Goal: Task Accomplishment & Management: Use online tool/utility

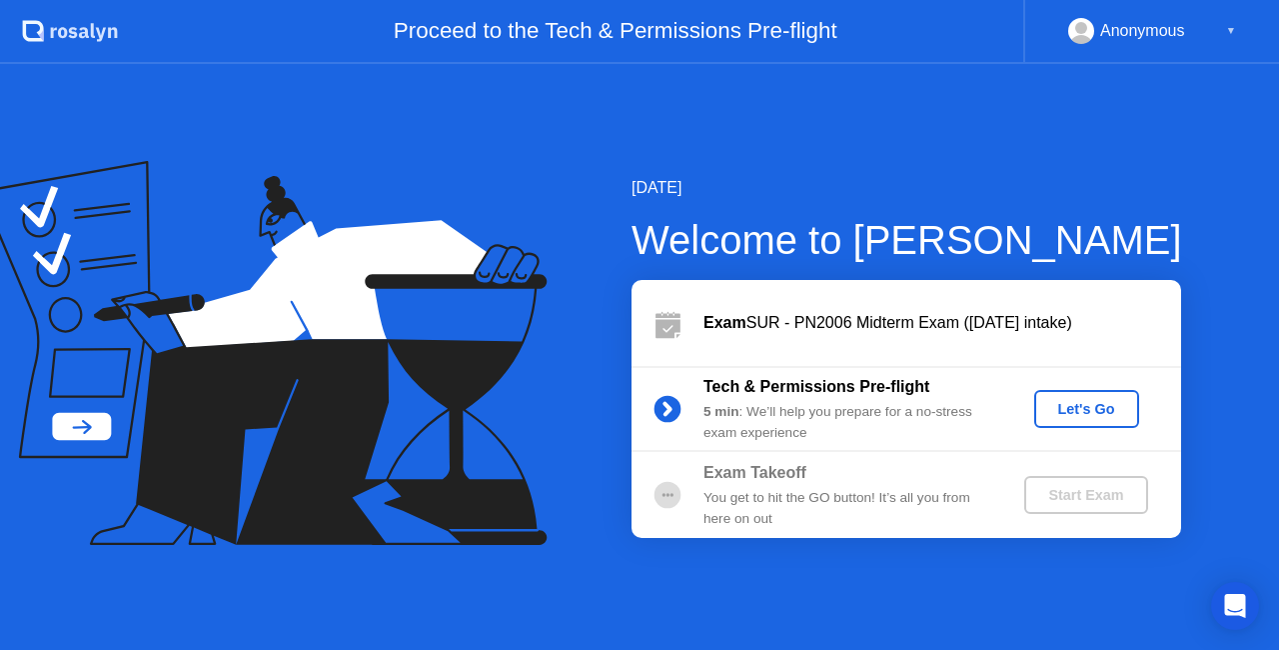
click at [1095, 406] on div "Let's Go" at bounding box center [1086, 409] width 89 height 16
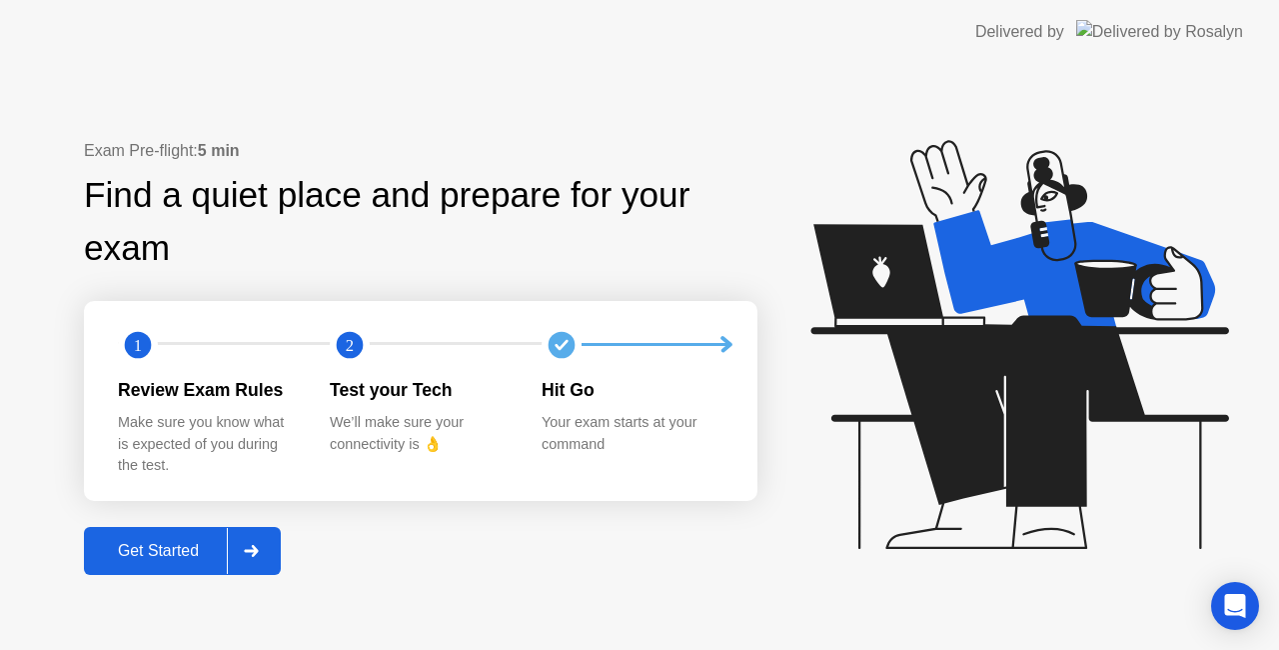
click at [143, 555] on div "Get Started" at bounding box center [158, 551] width 137 height 18
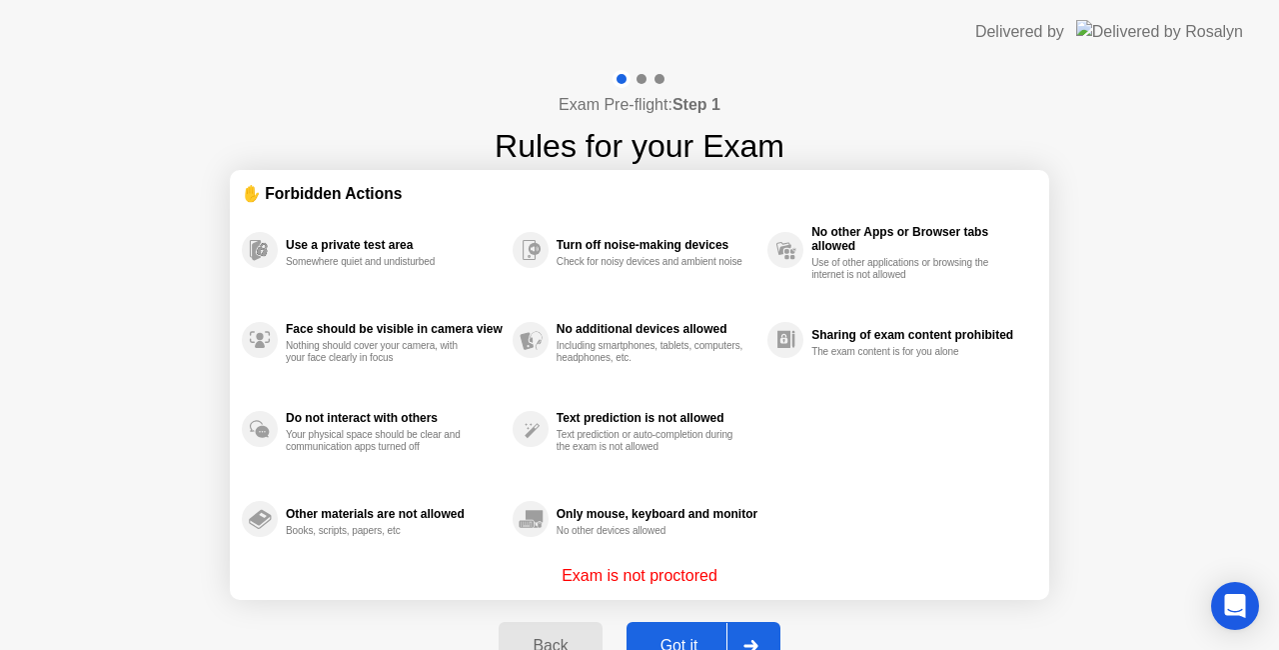
click at [673, 631] on button "Got it" at bounding box center [704, 646] width 154 height 48
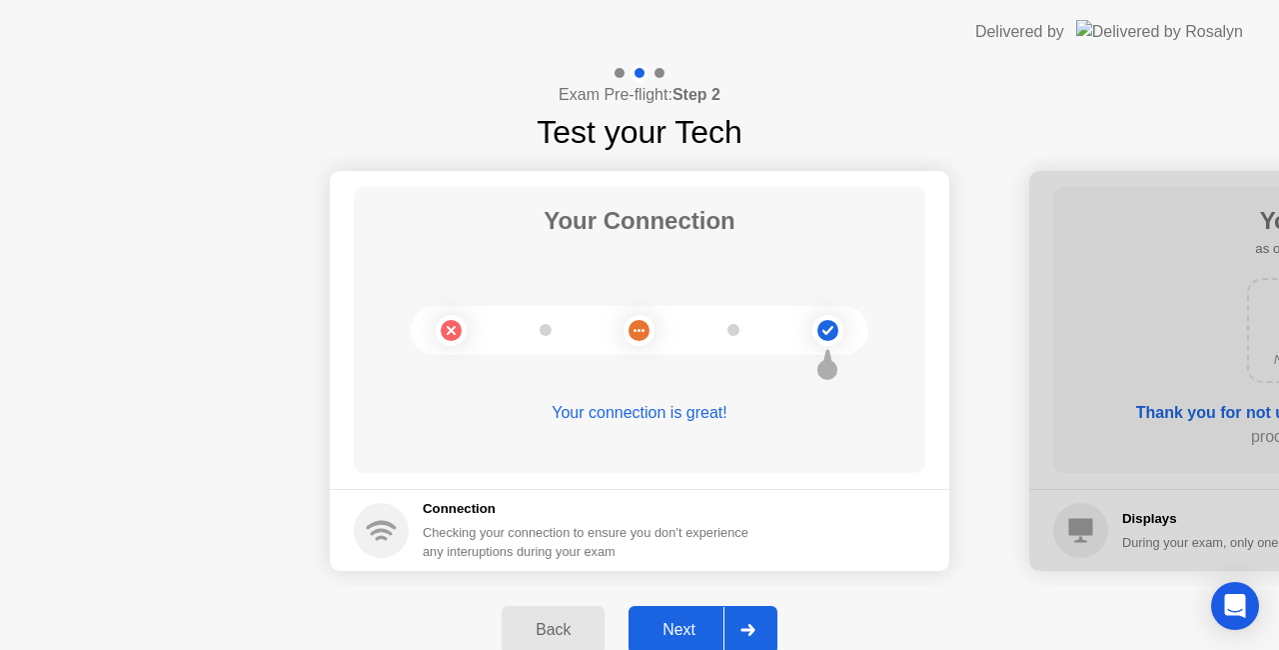
click at [695, 612] on button "Next" at bounding box center [703, 630] width 149 height 48
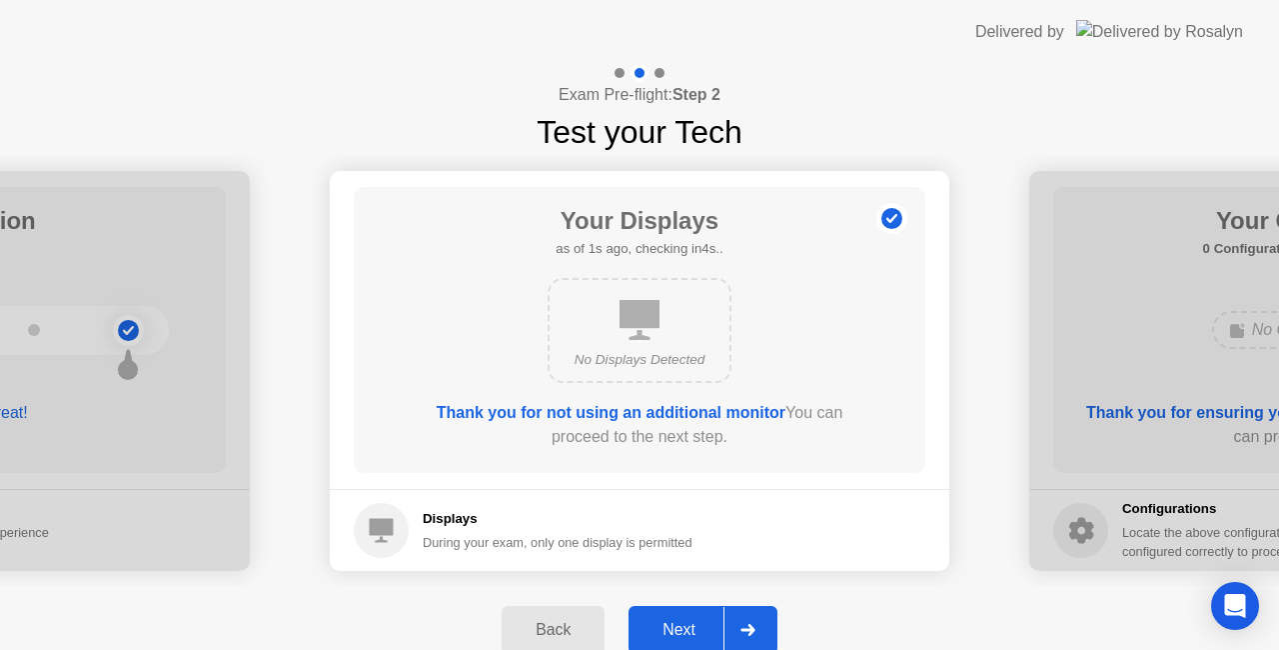
click at [695, 614] on button "Next" at bounding box center [703, 630] width 149 height 48
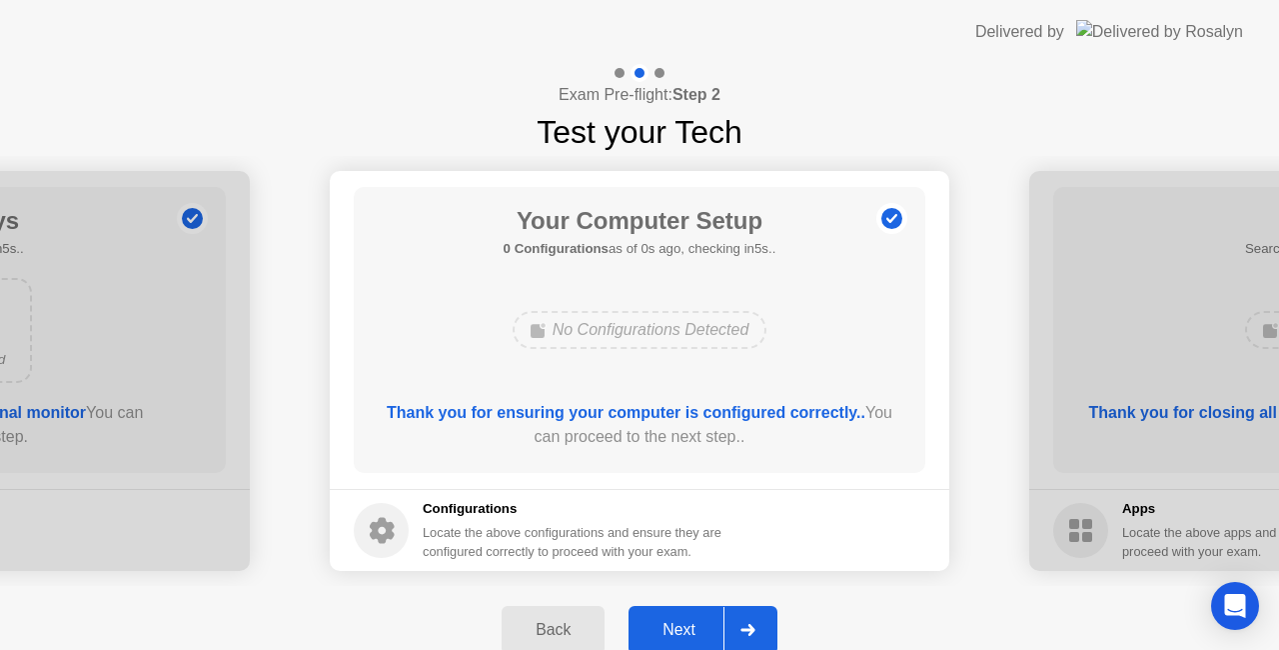
click at [695, 614] on button "Next" at bounding box center [703, 630] width 149 height 48
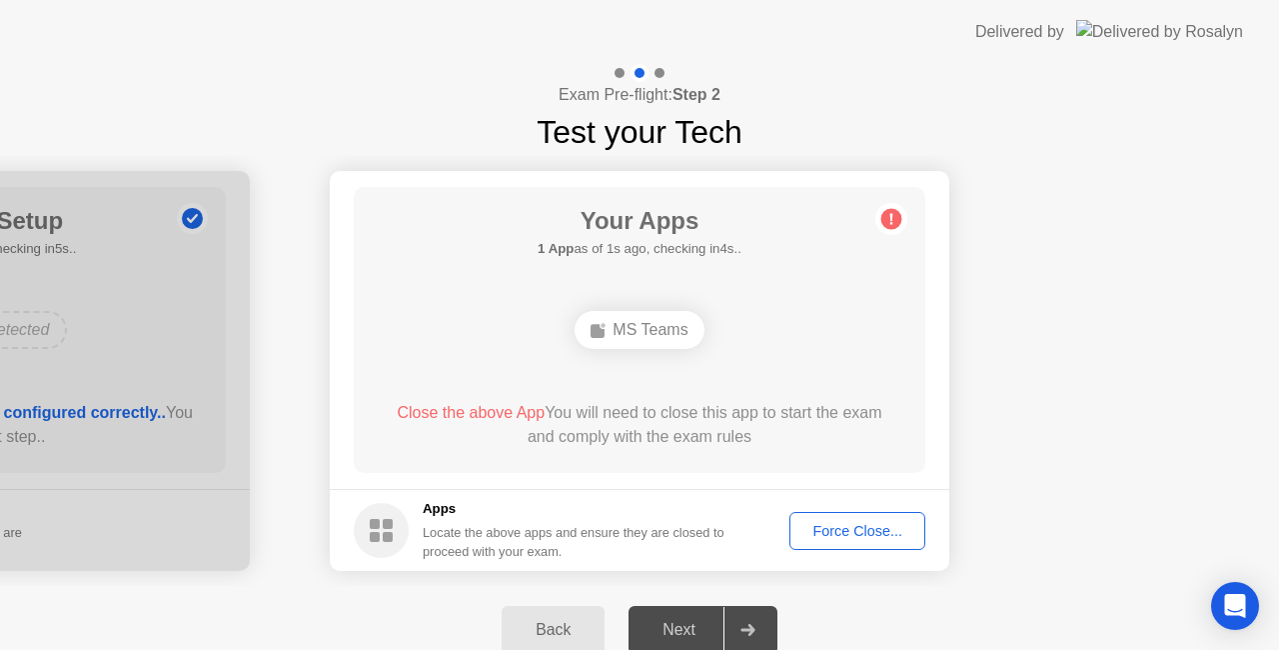
click at [818, 532] on div "Force Close..." at bounding box center [858, 531] width 122 height 16
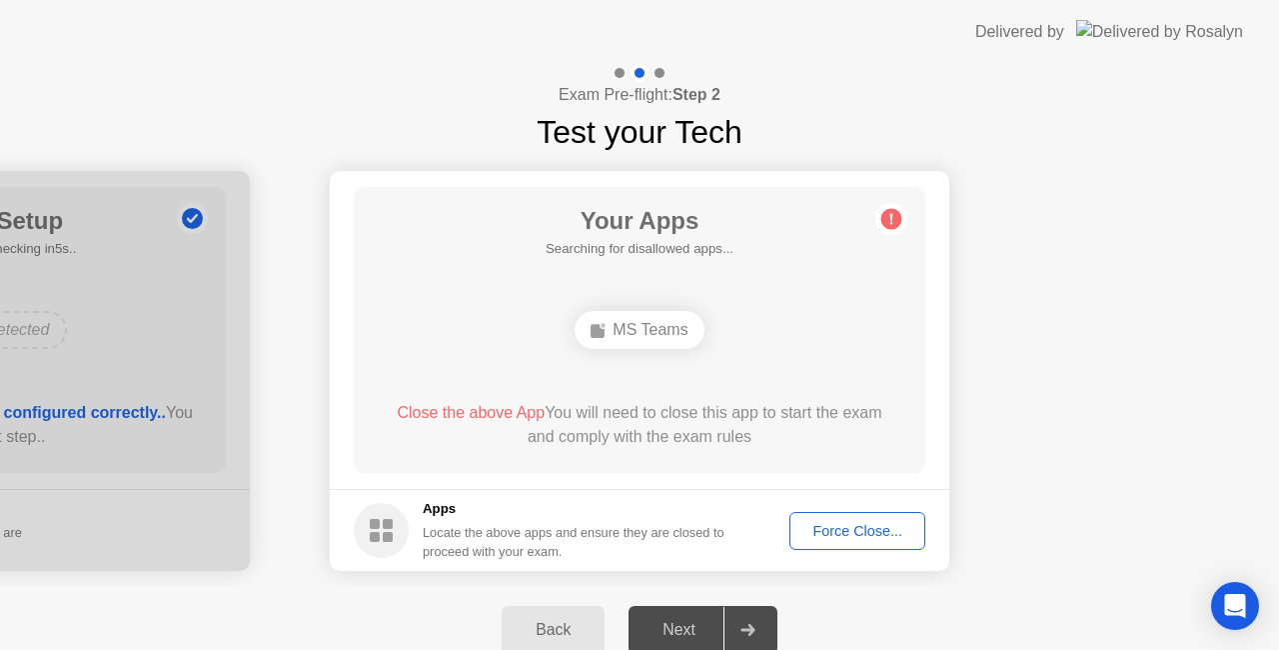
click at [901, 536] on div "Force Close..." at bounding box center [858, 531] width 122 height 16
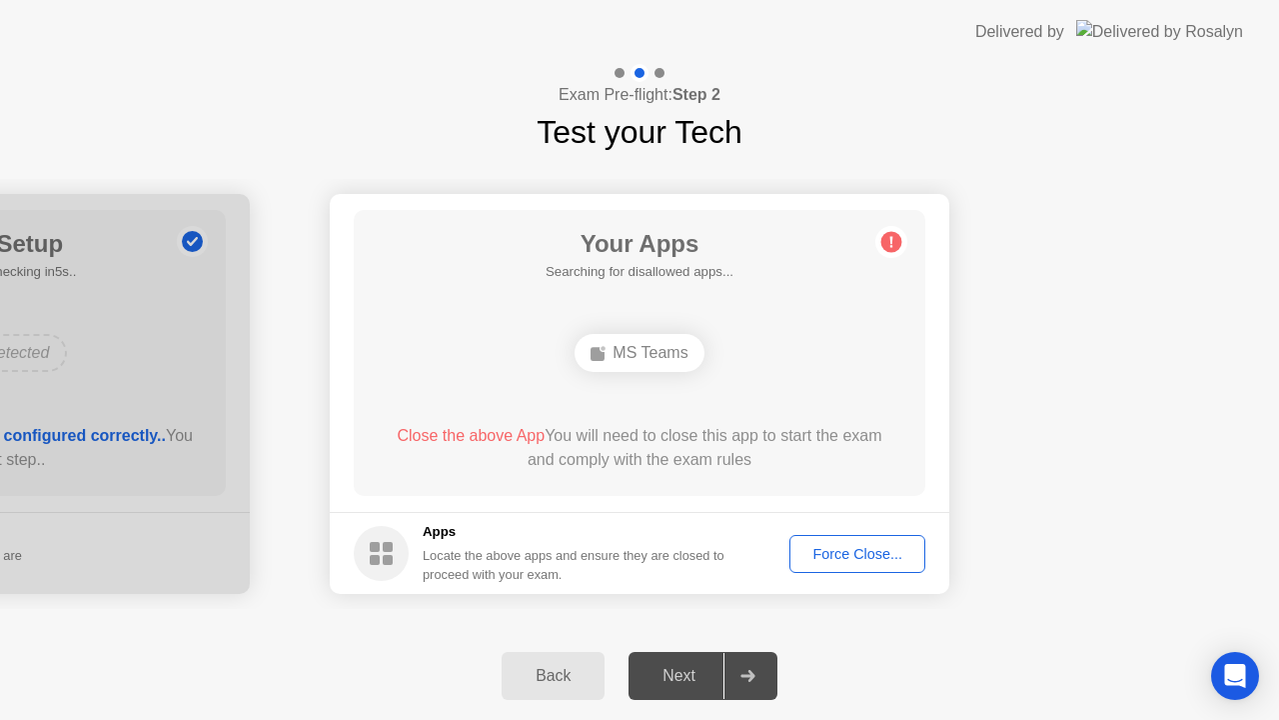
drag, startPoint x: 842, startPoint y: 531, endPoint x: 842, endPoint y: 554, distance: 23.0
click at [842, 554] on footer "Apps Locate the above apps and ensure they are closed to proceed with your exam…" at bounding box center [640, 553] width 620 height 82
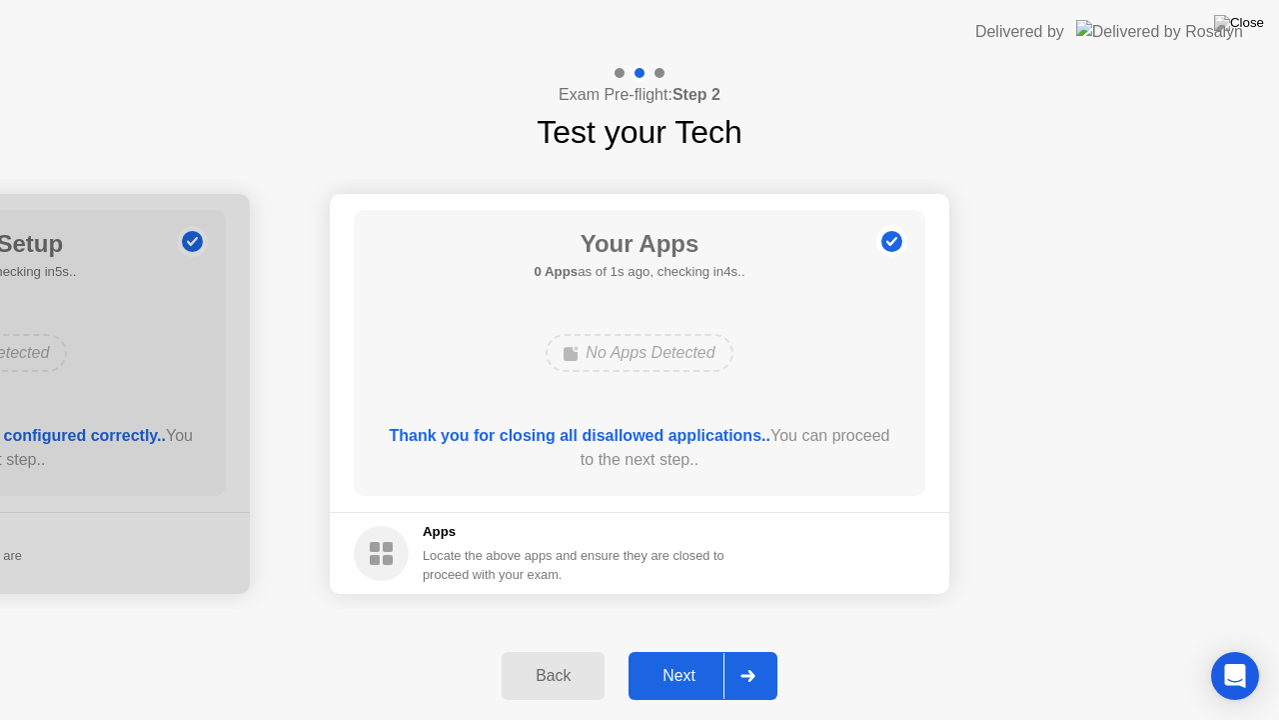
click at [672, 649] on button "Next" at bounding box center [703, 676] width 149 height 48
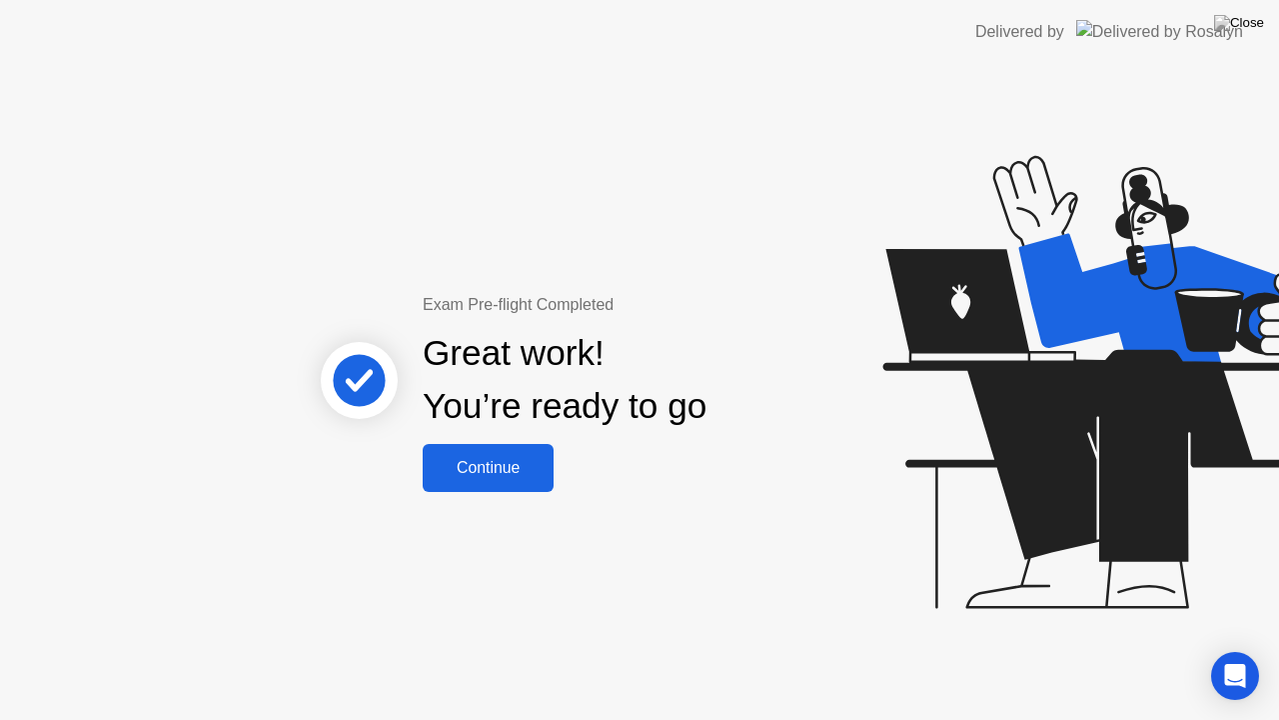
click at [515, 465] on div "Continue" at bounding box center [488, 468] width 119 height 18
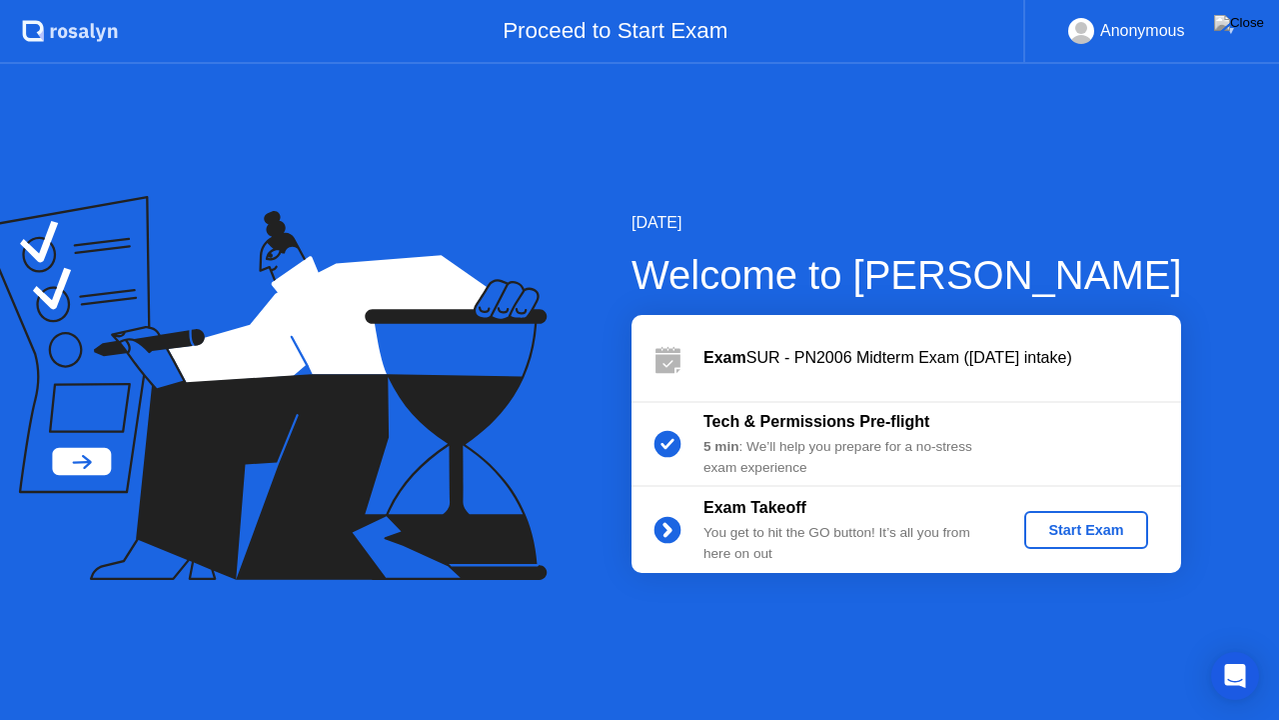
click at [1066, 528] on div "Start Exam" at bounding box center [1085, 530] width 107 height 16
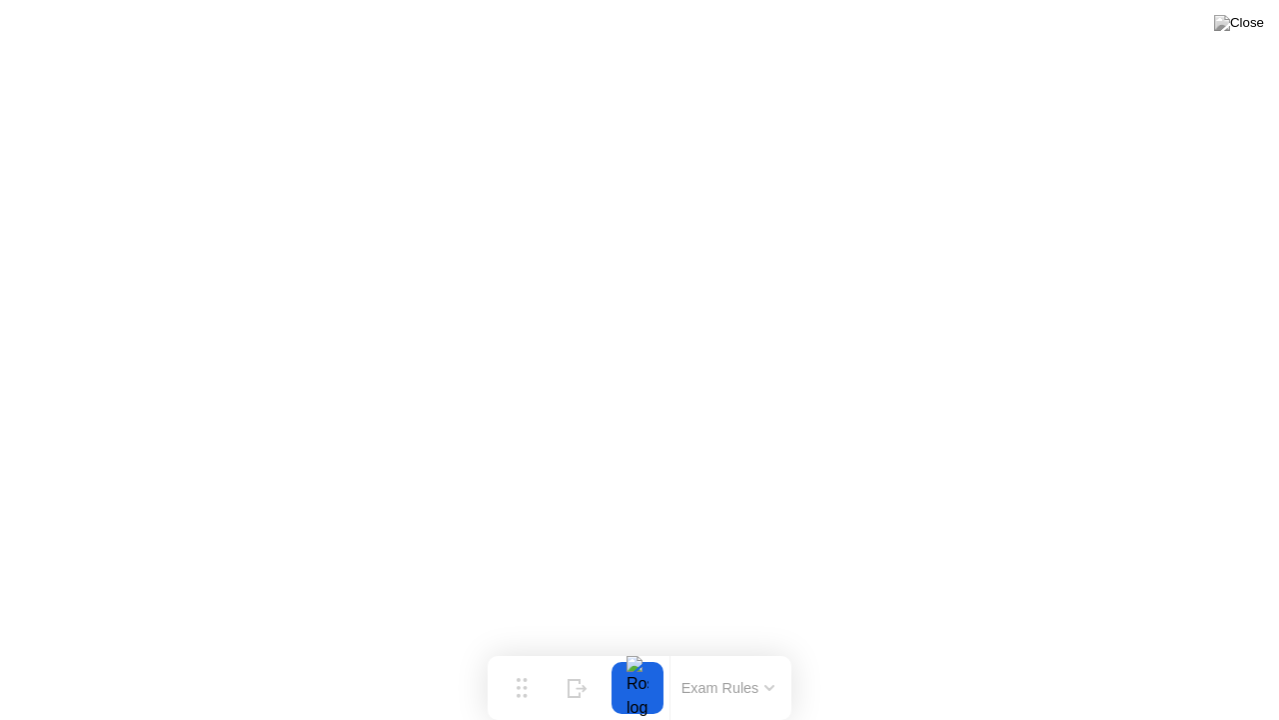
click at [1247, 36] on button at bounding box center [1239, 23] width 60 height 26
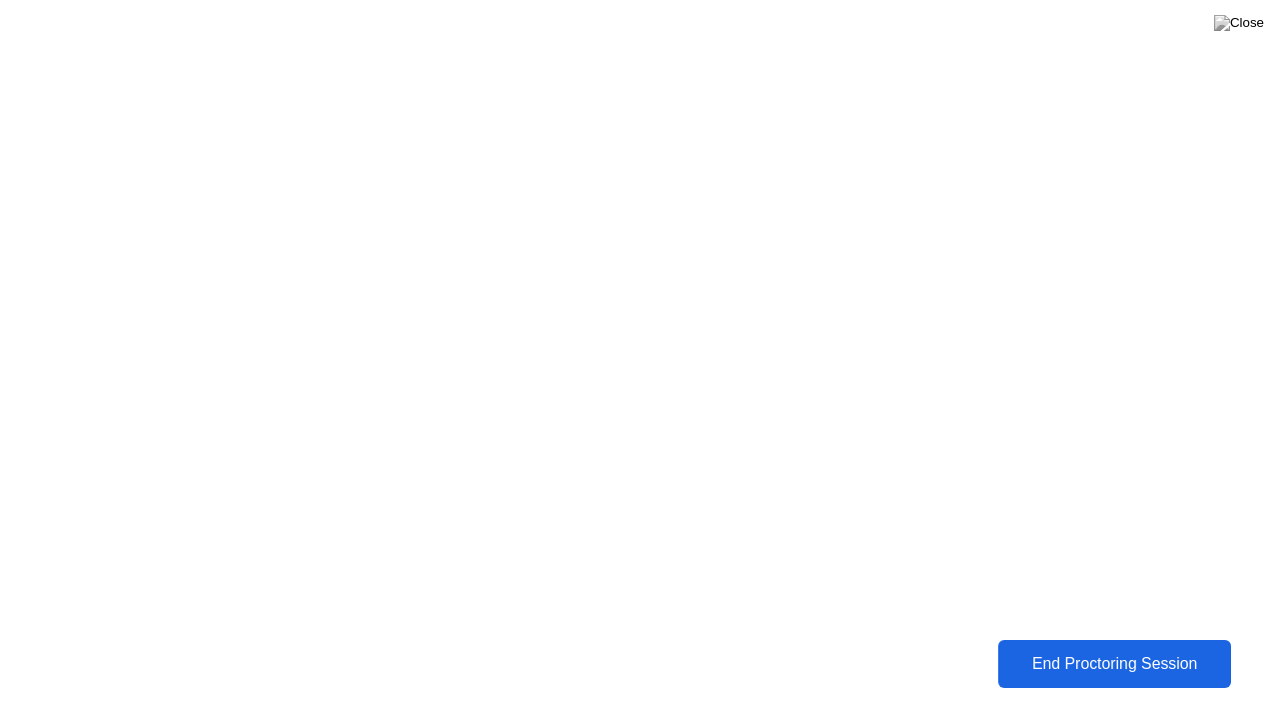
click at [1081, 649] on div "End Proctoring Session" at bounding box center [1114, 664] width 221 height 18
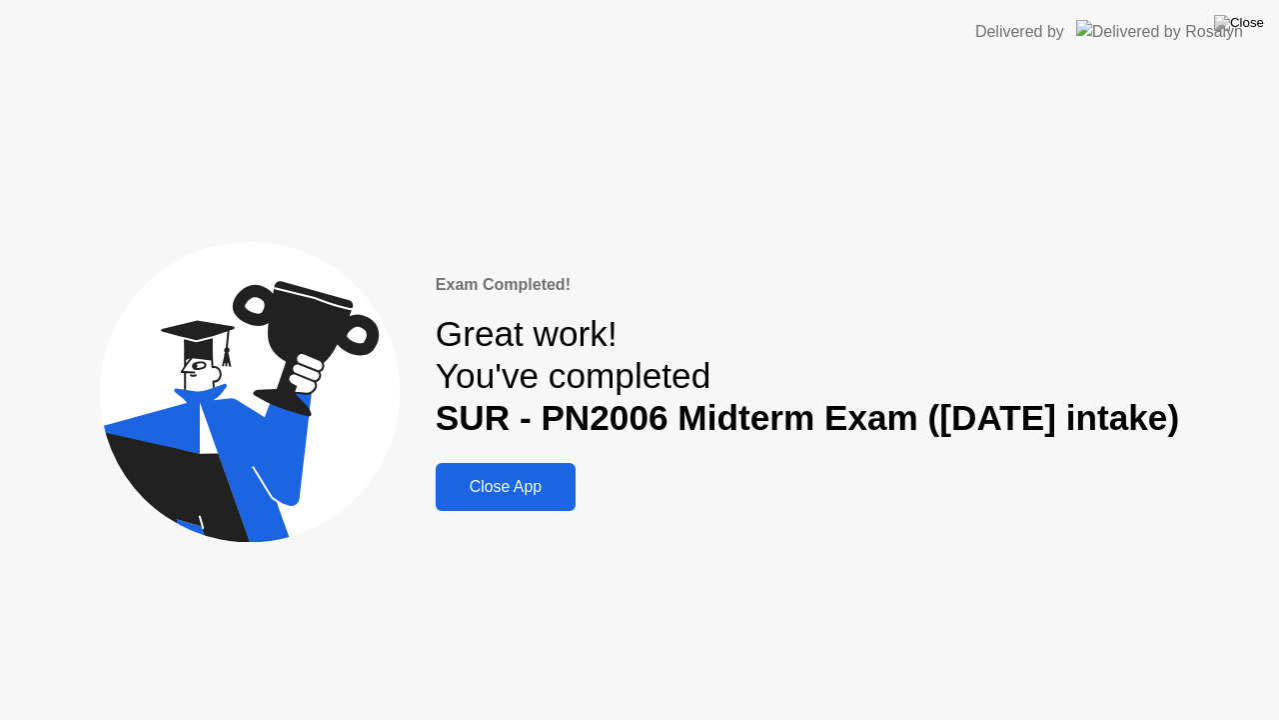
click at [488, 482] on div "Close App" at bounding box center [506, 487] width 128 height 18
